Goal: Task Accomplishment & Management: Use online tool/utility

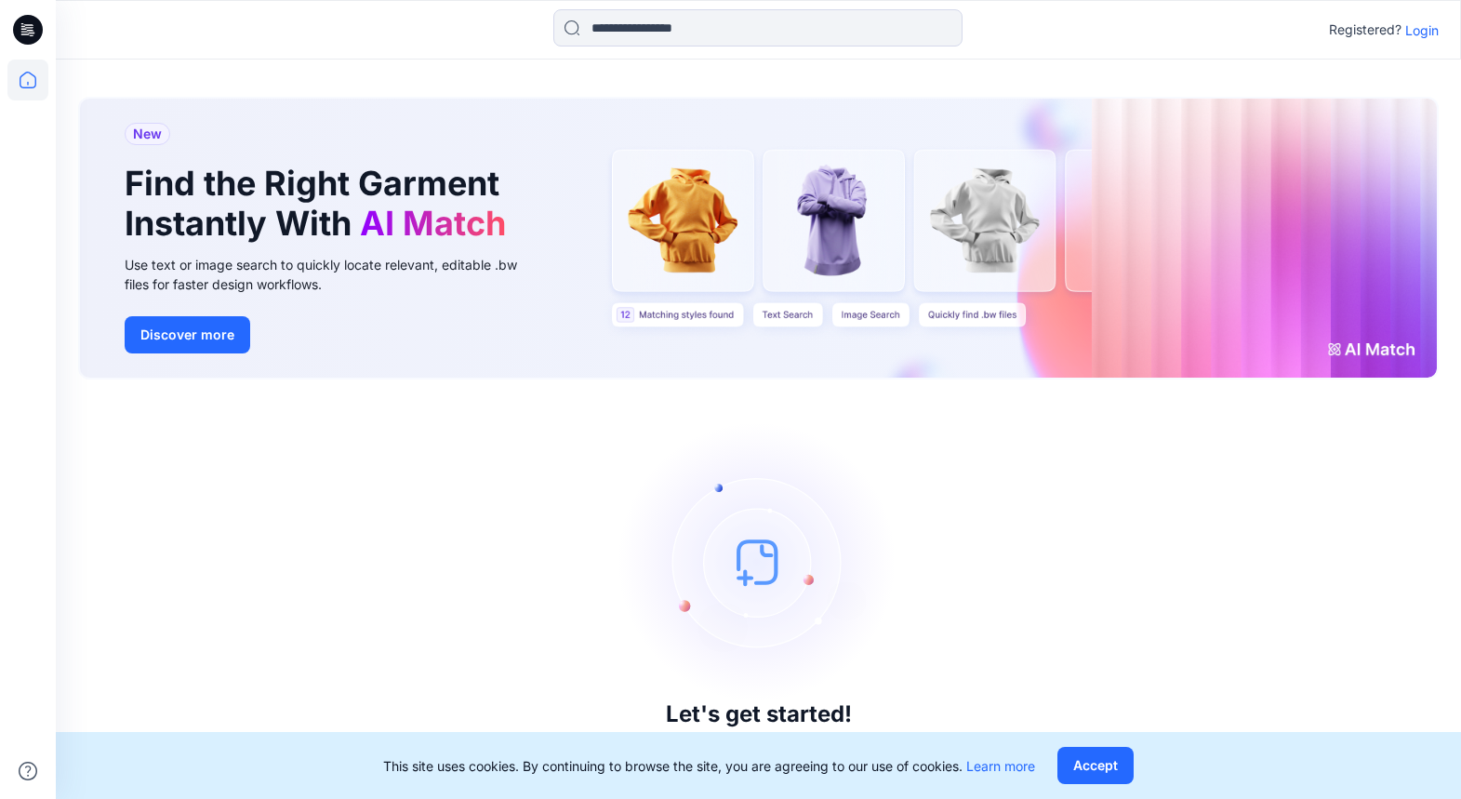
click at [1424, 47] on div "Registered? Login" at bounding box center [758, 29] width 1405 height 41
click at [1424, 36] on p "Login" at bounding box center [1422, 30] width 33 height 20
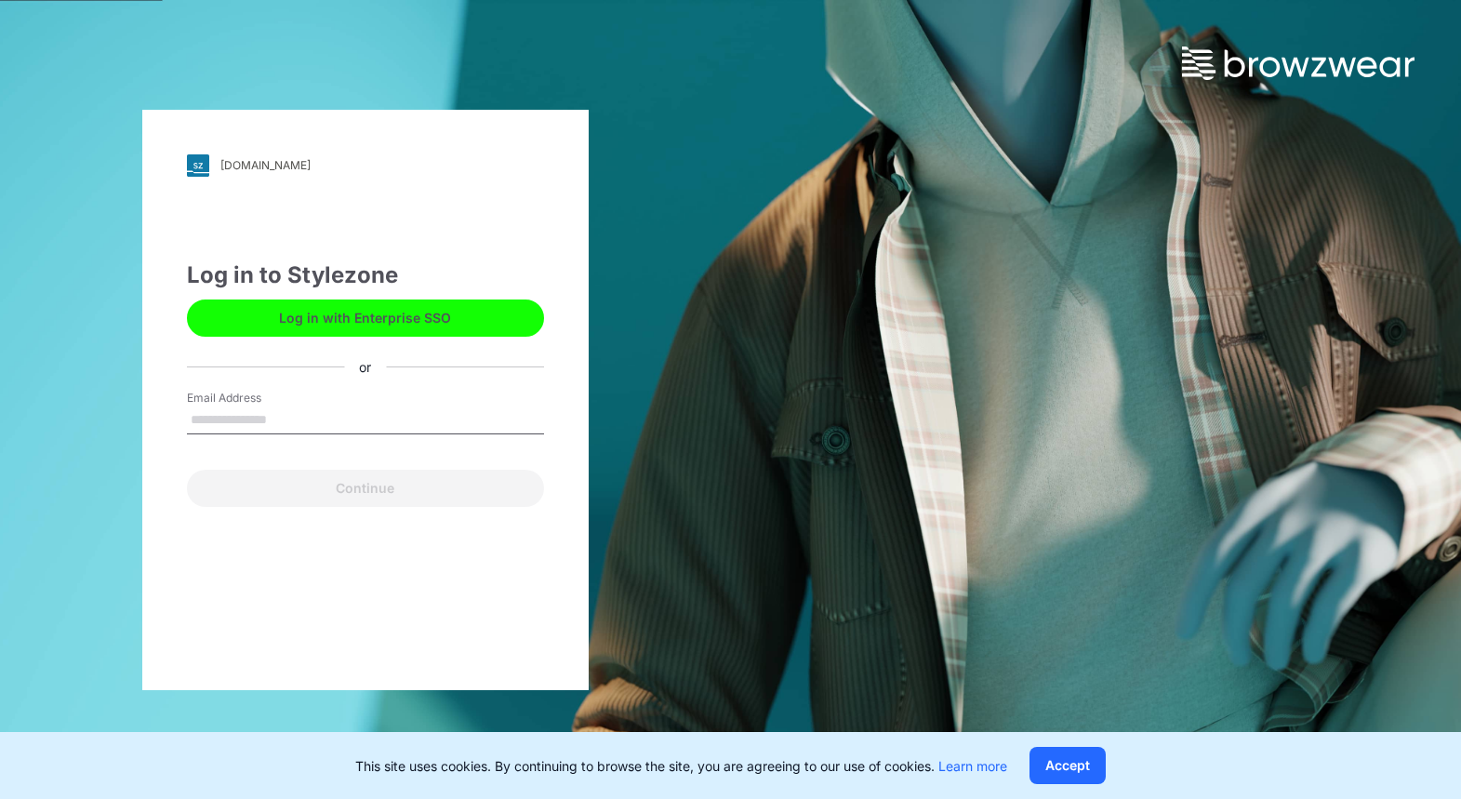
click at [230, 414] on input "Email Address" at bounding box center [365, 421] width 357 height 28
type input "**********"
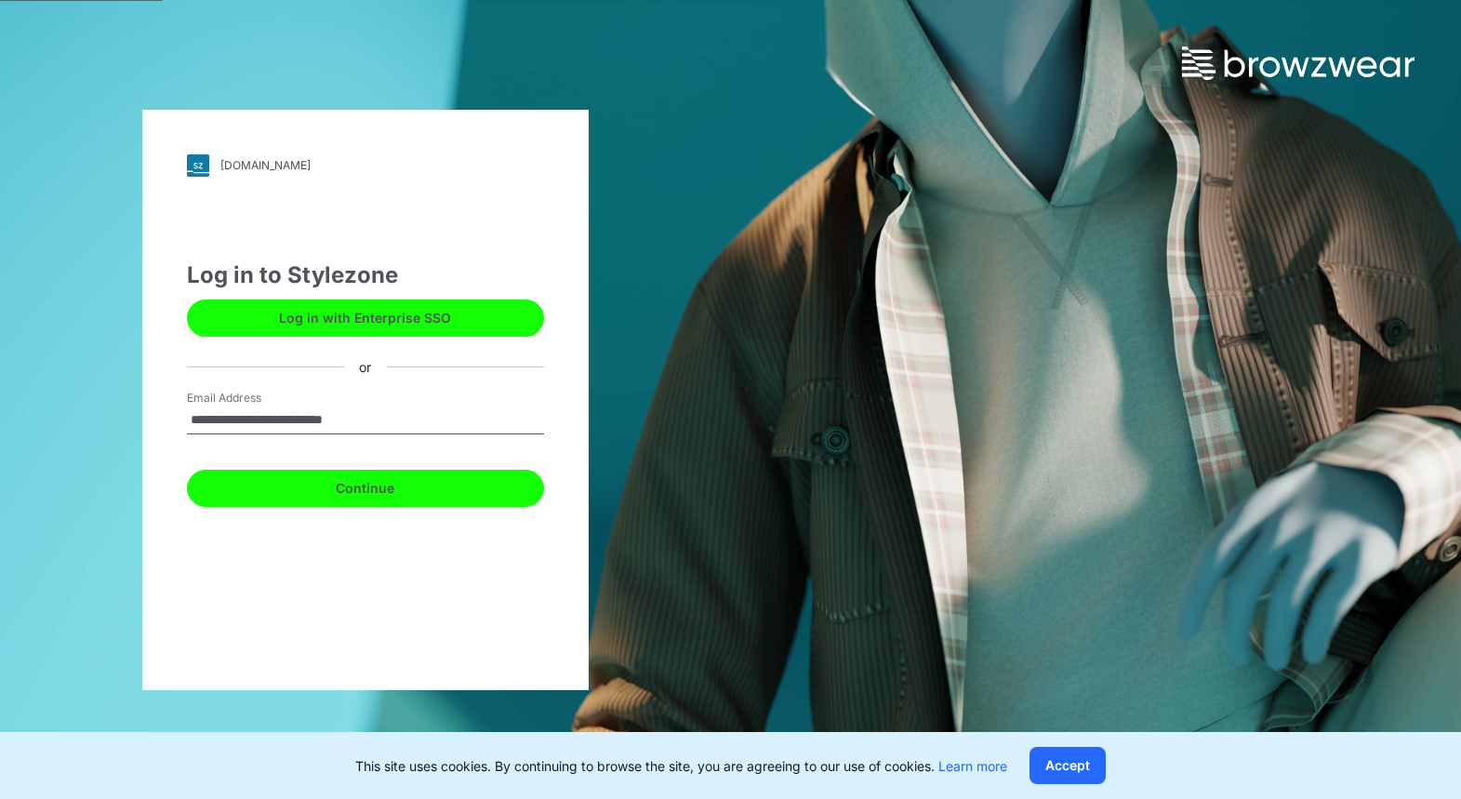
click at [320, 479] on button "Continue" at bounding box center [365, 488] width 357 height 37
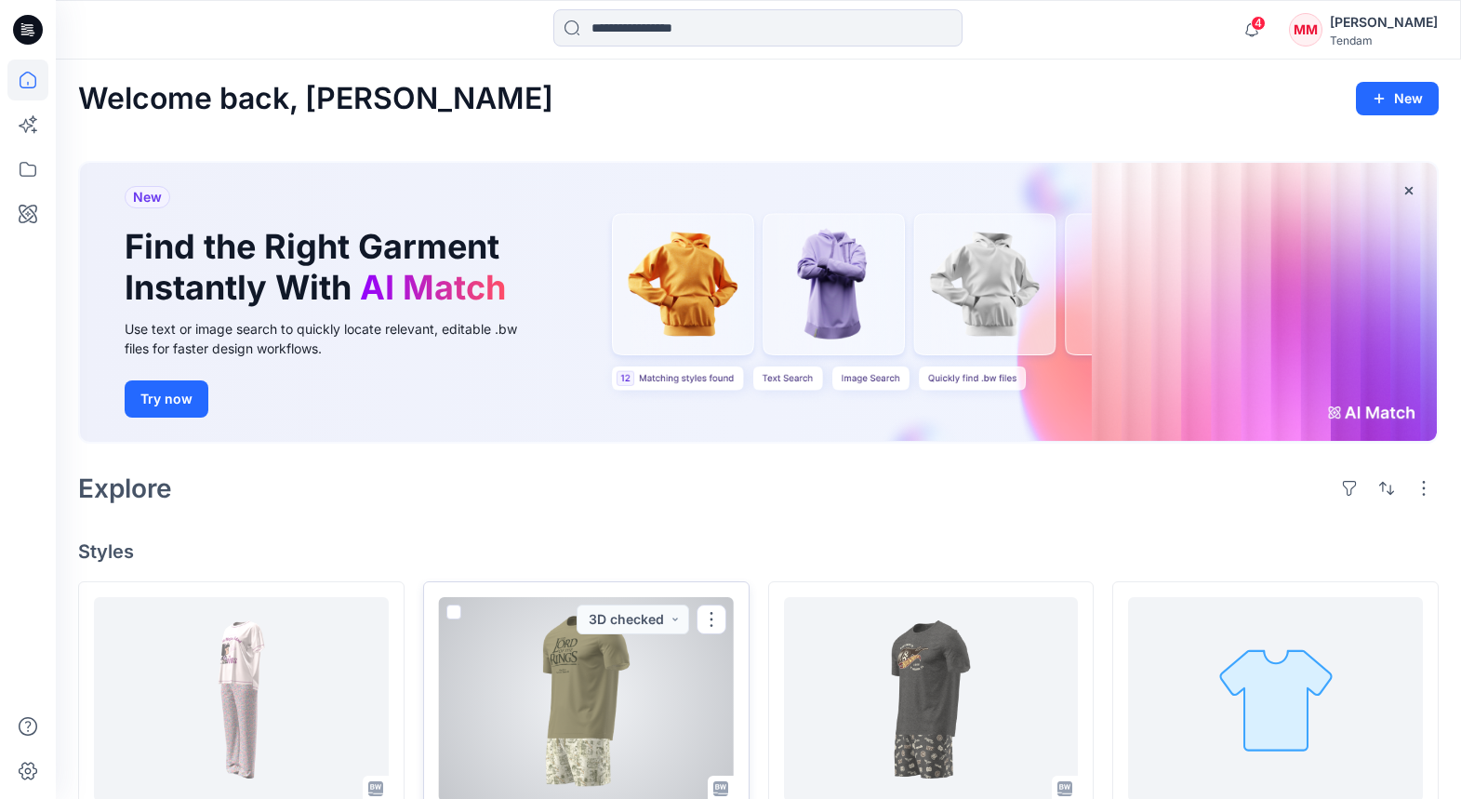
click at [614, 662] on div at bounding box center [586, 699] width 295 height 205
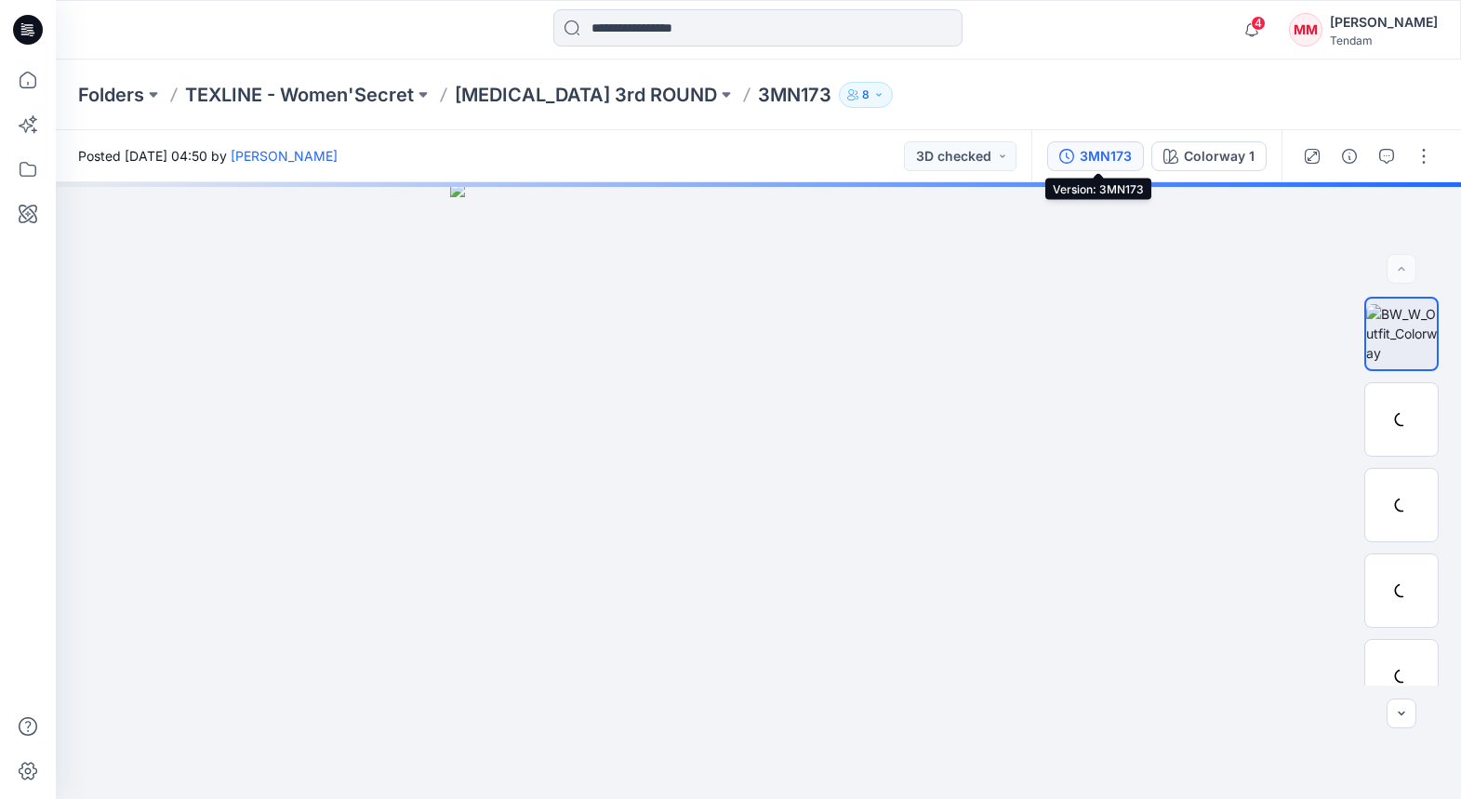
click at [1074, 159] on icon "button" at bounding box center [1067, 156] width 15 height 15
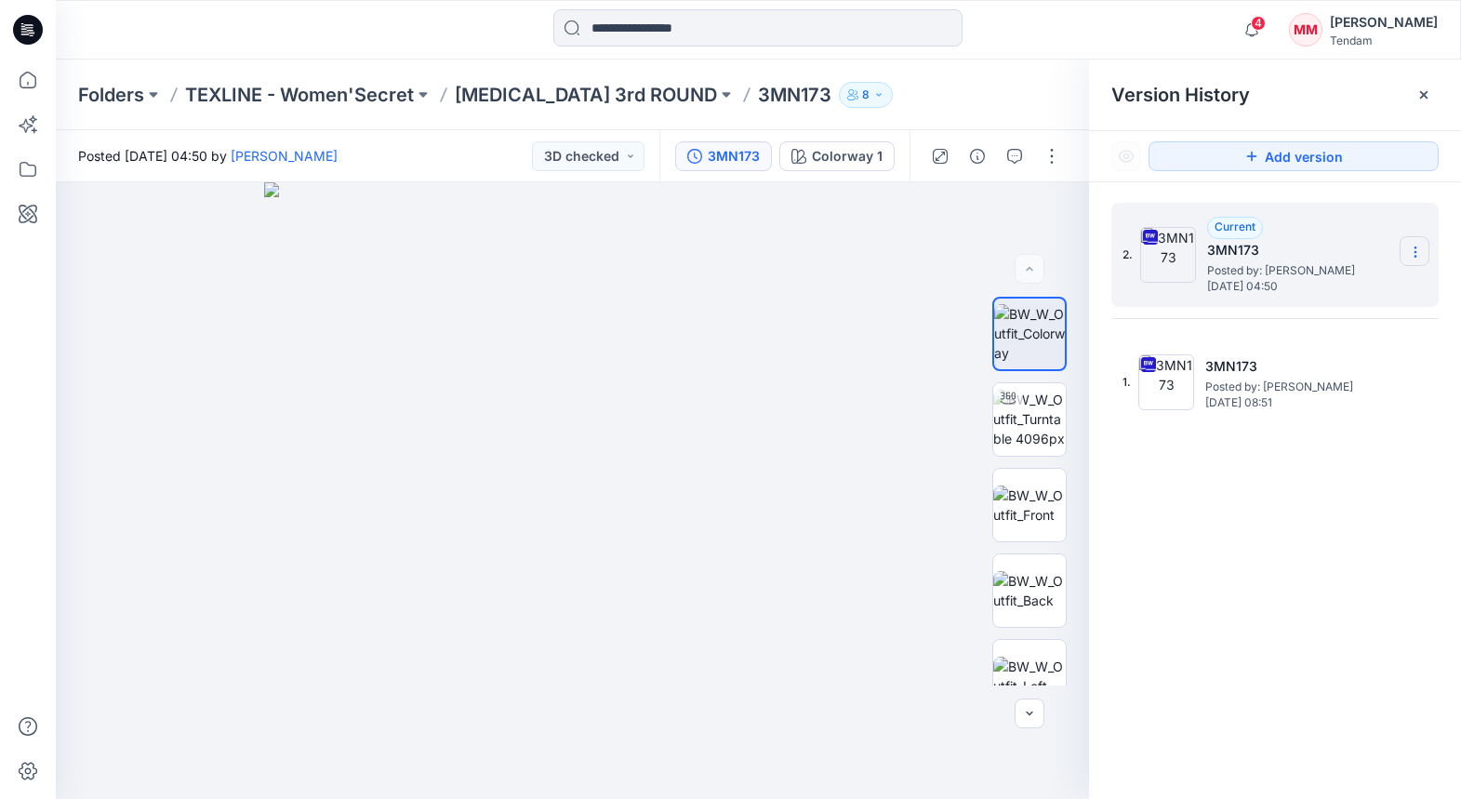
click at [1427, 247] on section at bounding box center [1415, 251] width 30 height 30
click at [1053, 170] on button "button" at bounding box center [1052, 156] width 30 height 30
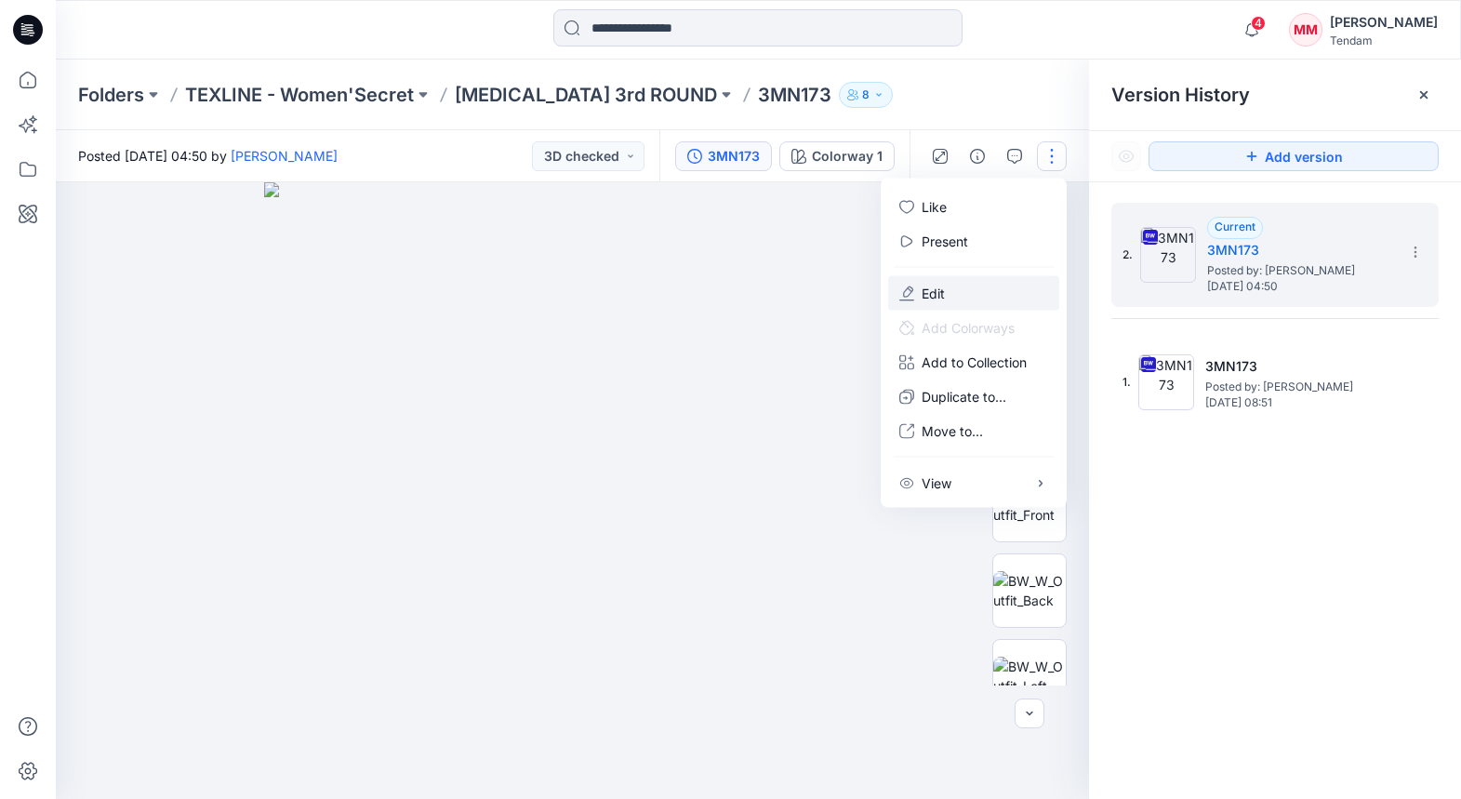
click at [1011, 306] on button "Edit" at bounding box center [973, 293] width 171 height 34
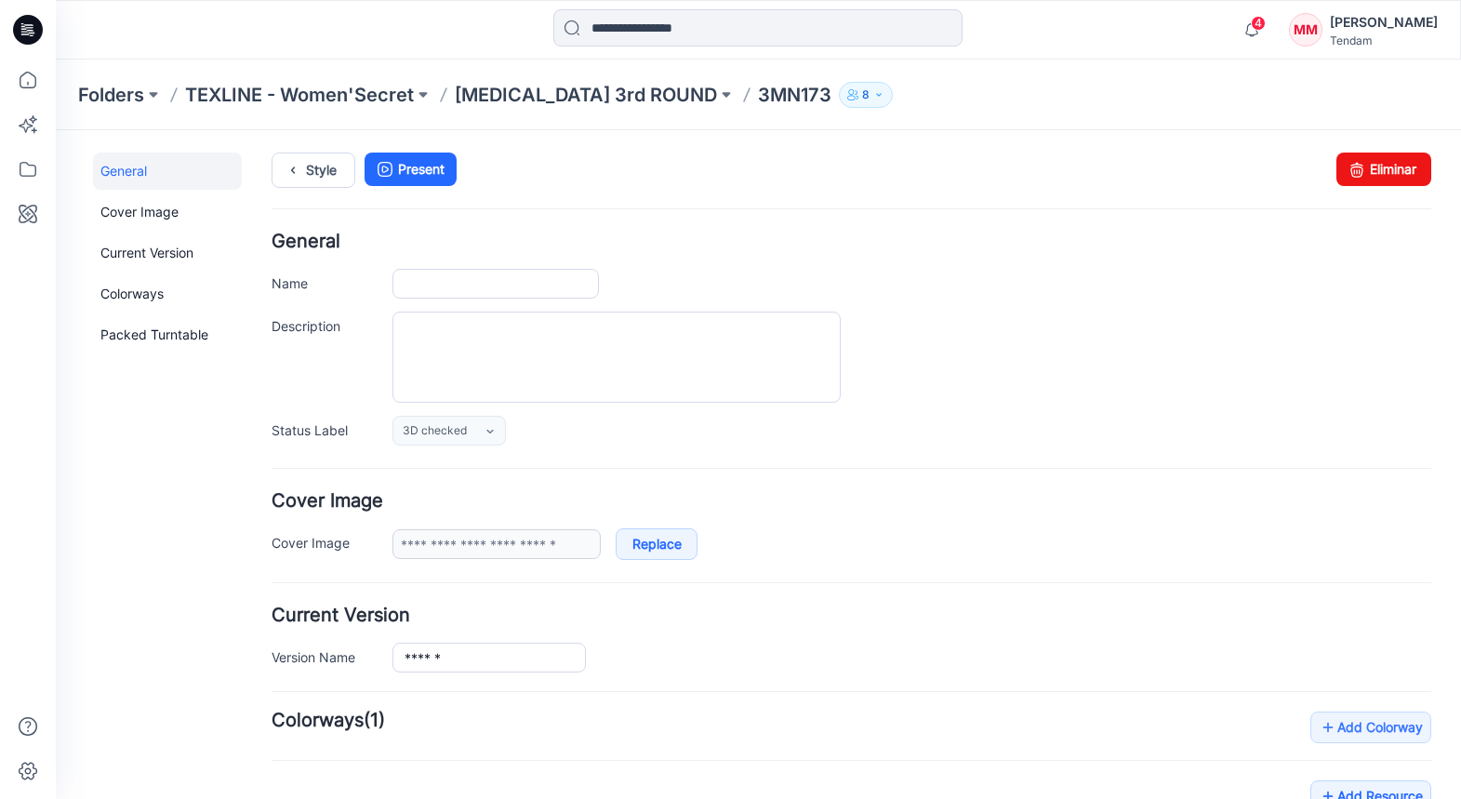
type input "******"
type input "**********"
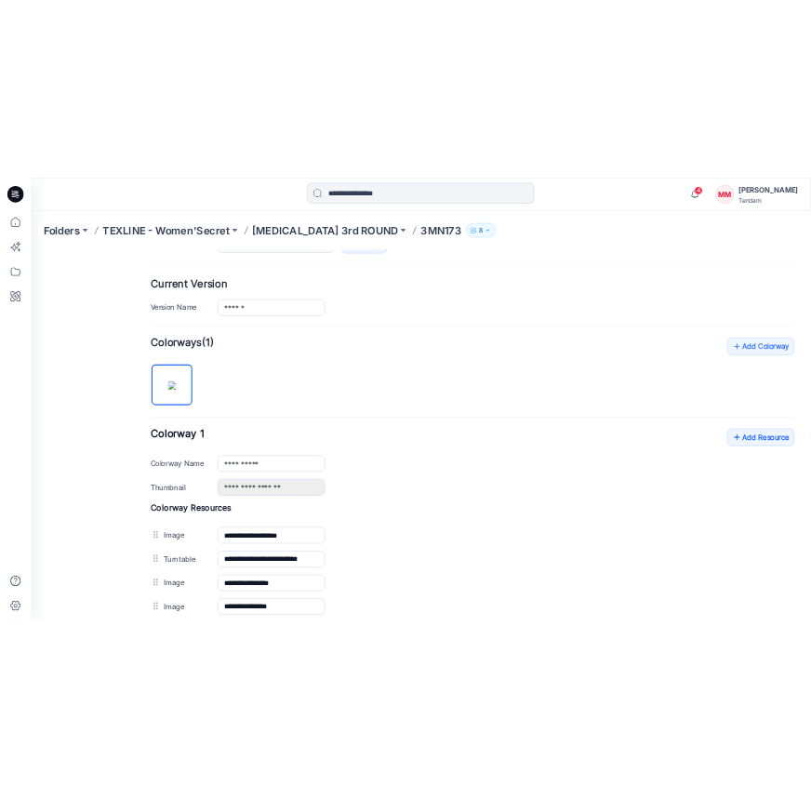
scroll to position [429, 0]
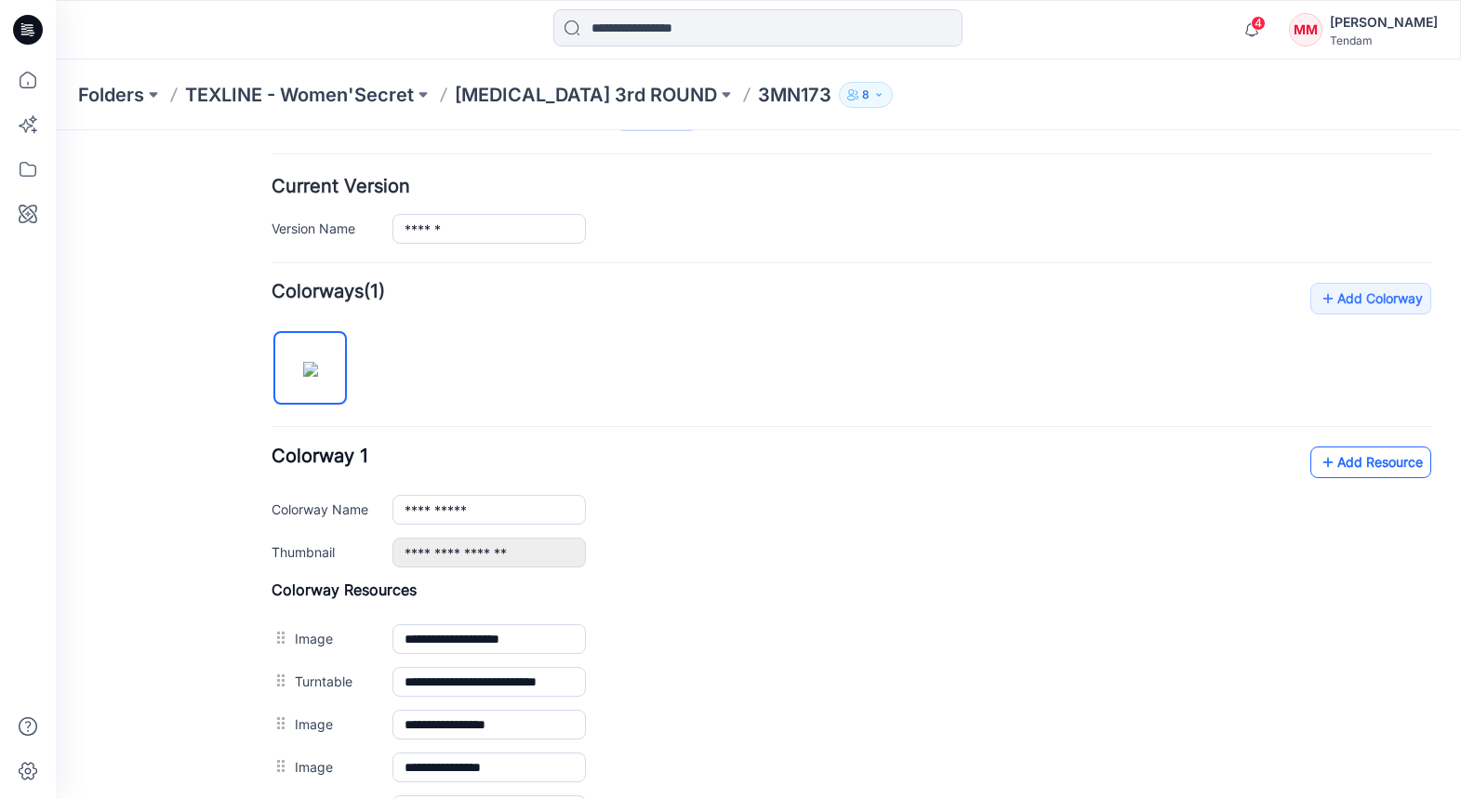
click at [1342, 469] on link "Add Resource" at bounding box center [1371, 463] width 121 height 32
click at [1363, 463] on link "Add Resource" at bounding box center [1371, 463] width 121 height 32
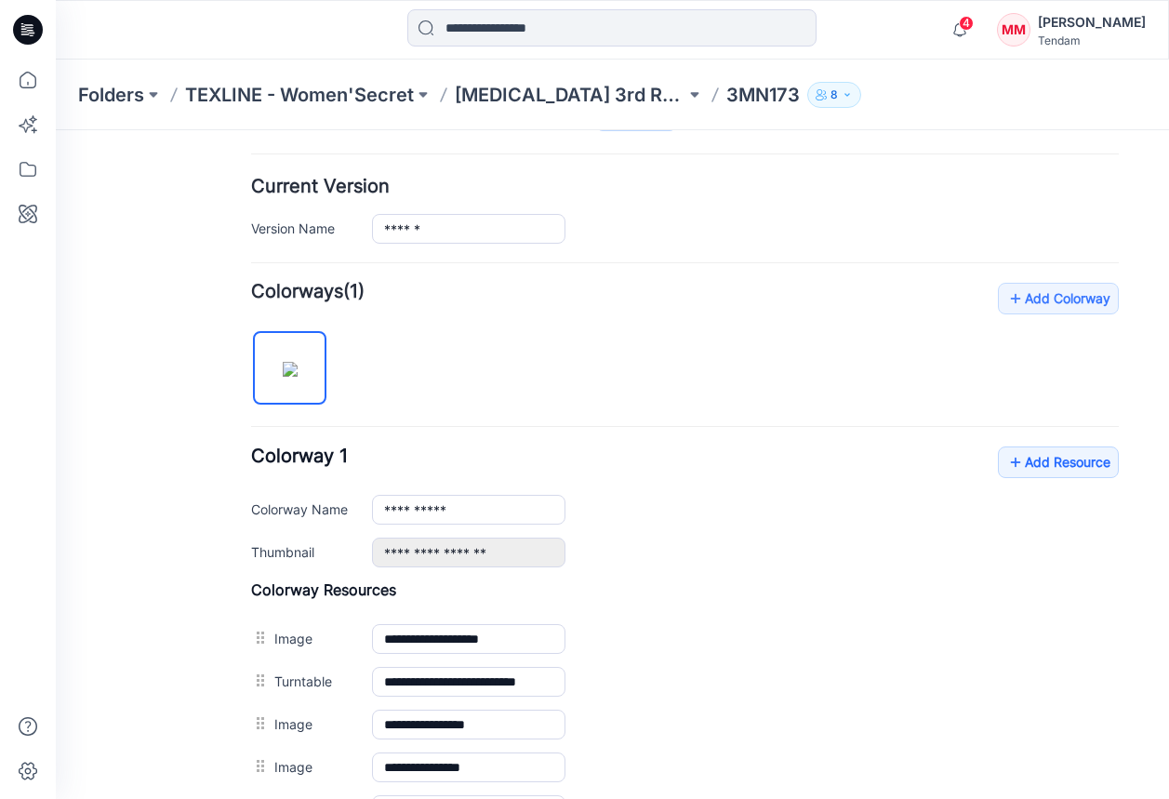
click at [264, 82] on p "TEXLINE - Women'Secret" at bounding box center [299, 95] width 229 height 26
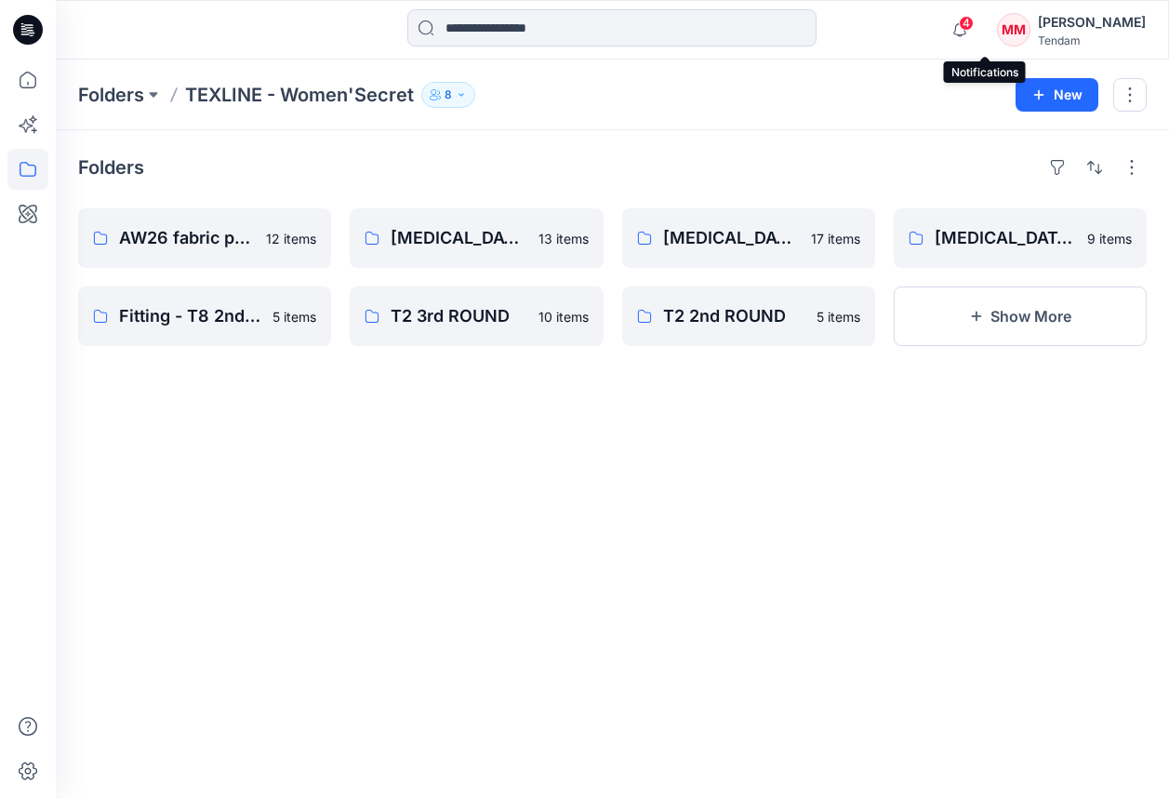
click at [974, 25] on span "4" at bounding box center [966, 23] width 15 height 15
click at [1117, 189] on div "Folders AW26 fabric presentation 12 items Fitting - T8 2nd ROUND 5 items [MEDIC…" at bounding box center [612, 464] width 1113 height 669
click at [1167, 170] on div "Folders AW26 fabric presentation 12 items Fitting - T8 2nd ROUND 5 items [MEDIC…" at bounding box center [612, 464] width 1113 height 669
